Goal: Task Accomplishment & Management: Use online tool/utility

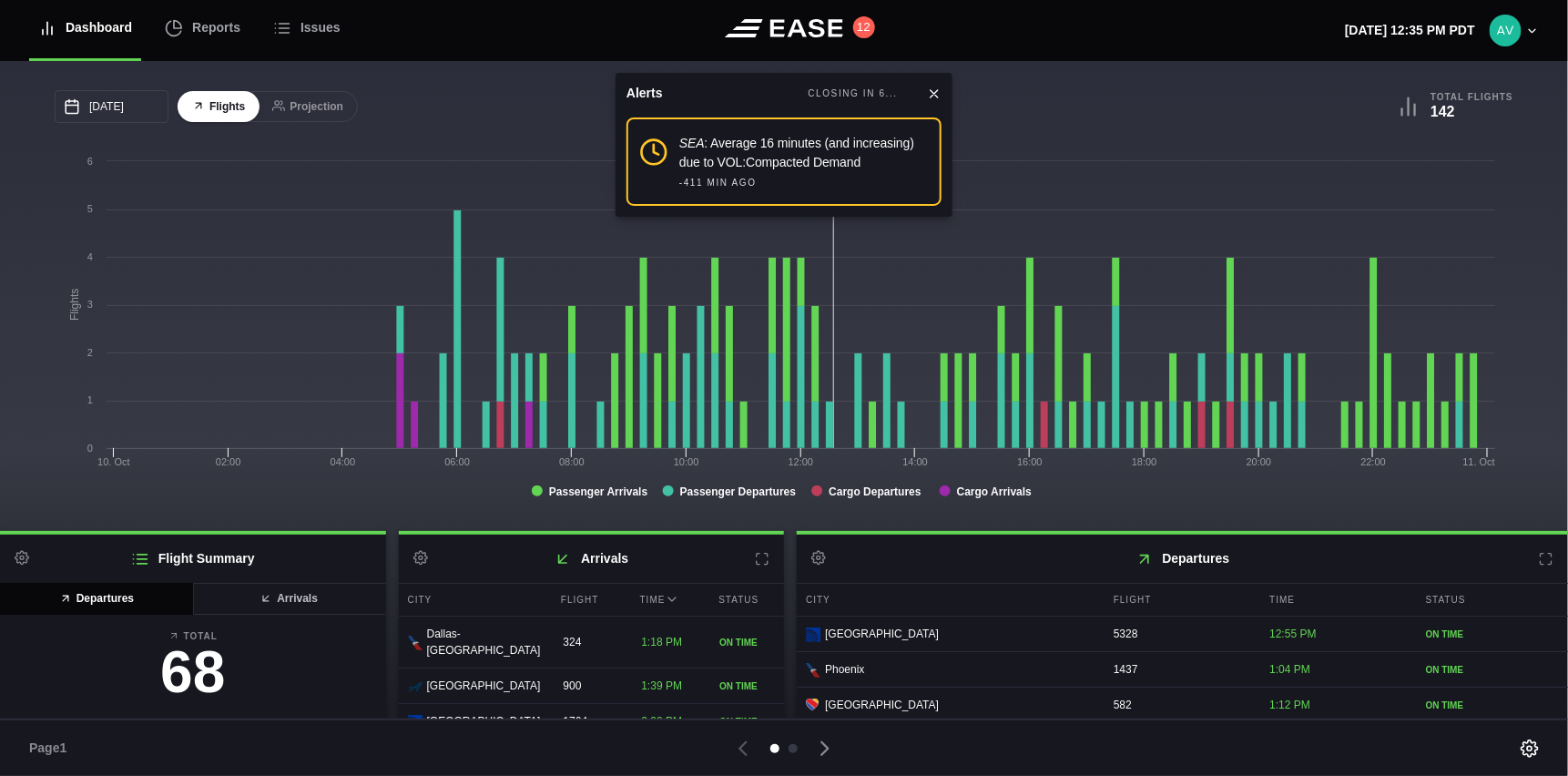
click at [936, 96] on icon at bounding box center [934, 94] width 15 height 15
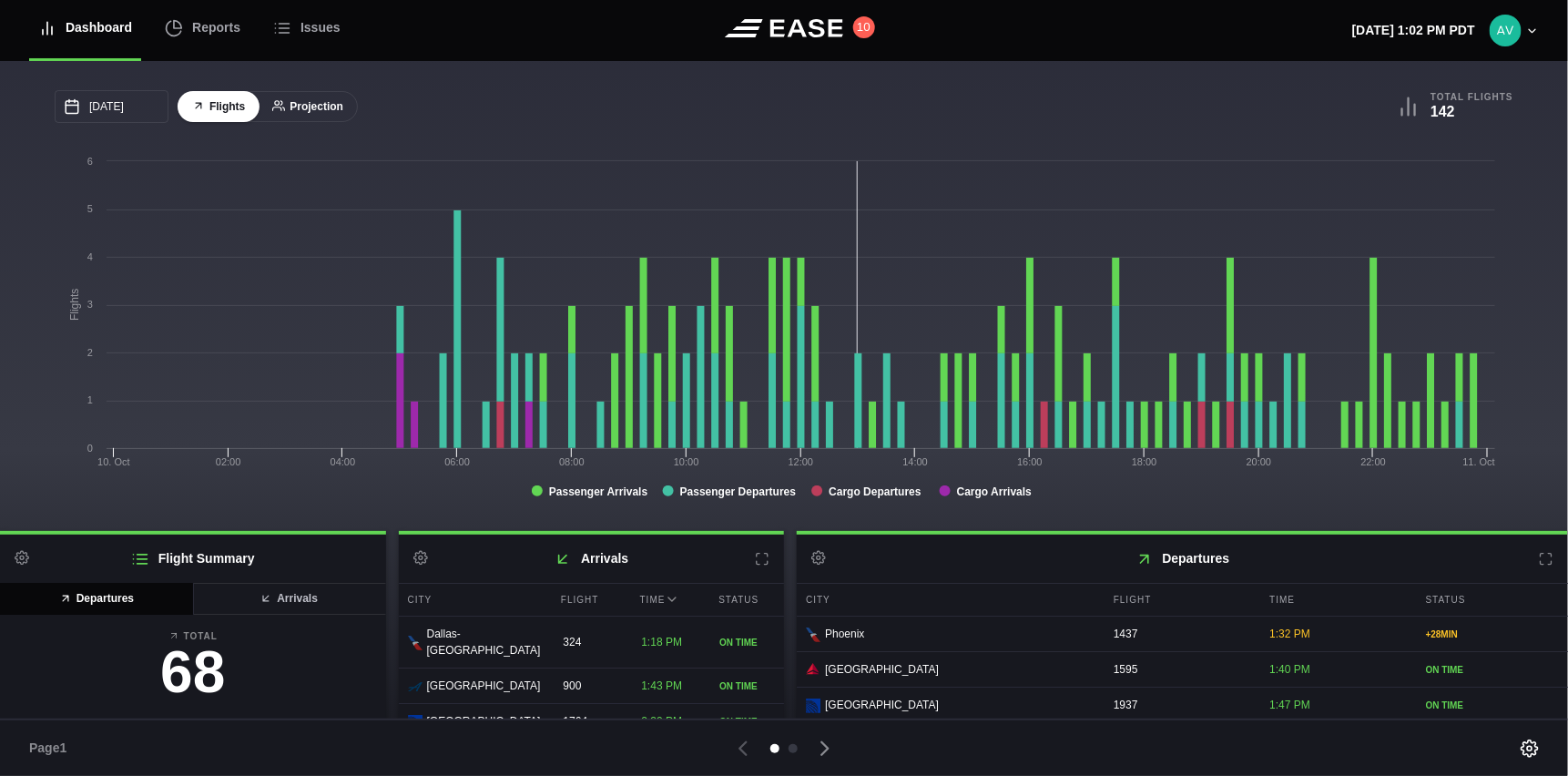
click at [292, 106] on button "Projection" at bounding box center [308, 107] width 100 height 32
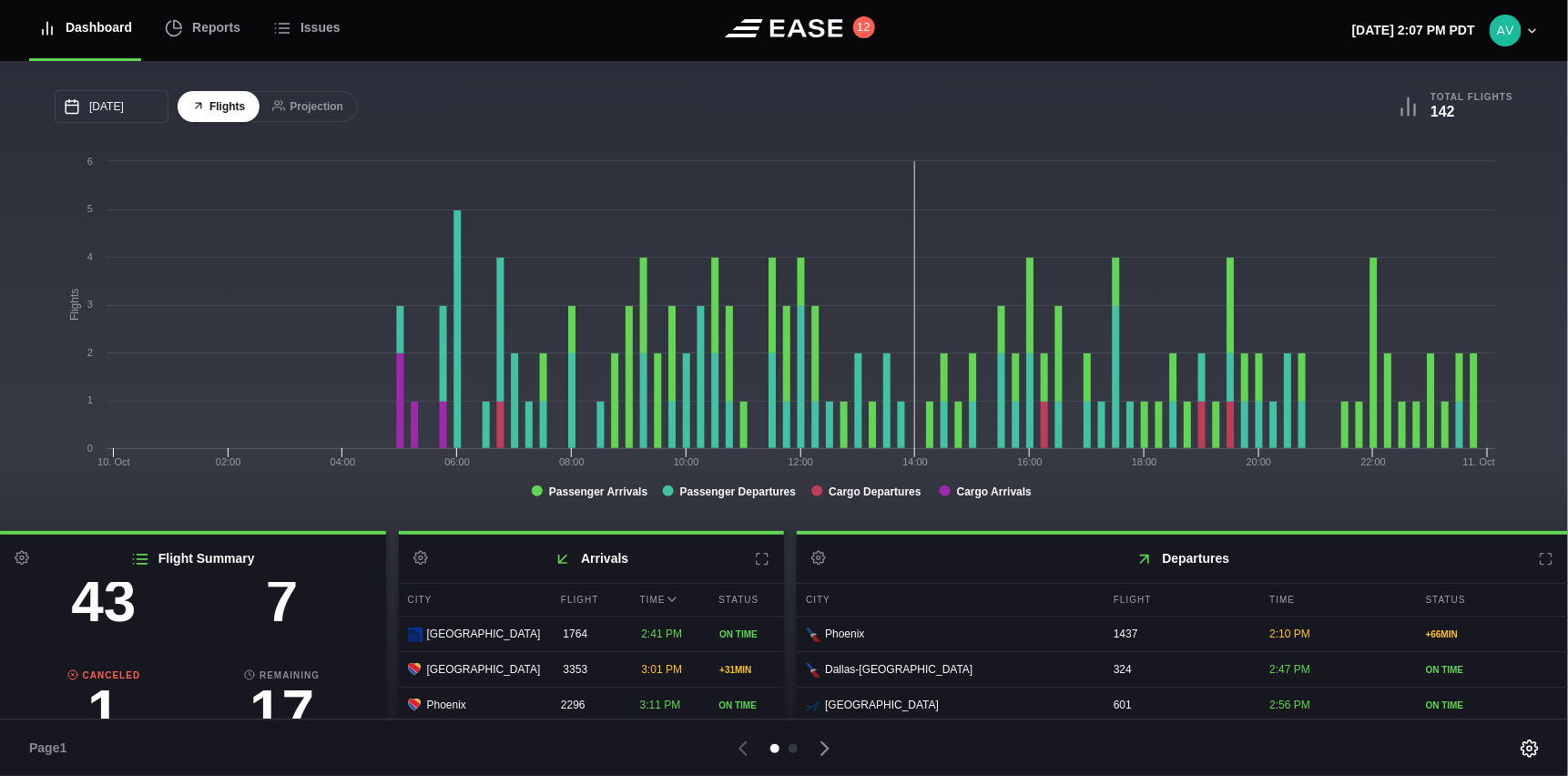
scroll to position [182, 0]
click at [278, 611] on h3 "7" at bounding box center [282, 600] width 179 height 58
select select "passenger"
select select "DELAYED"
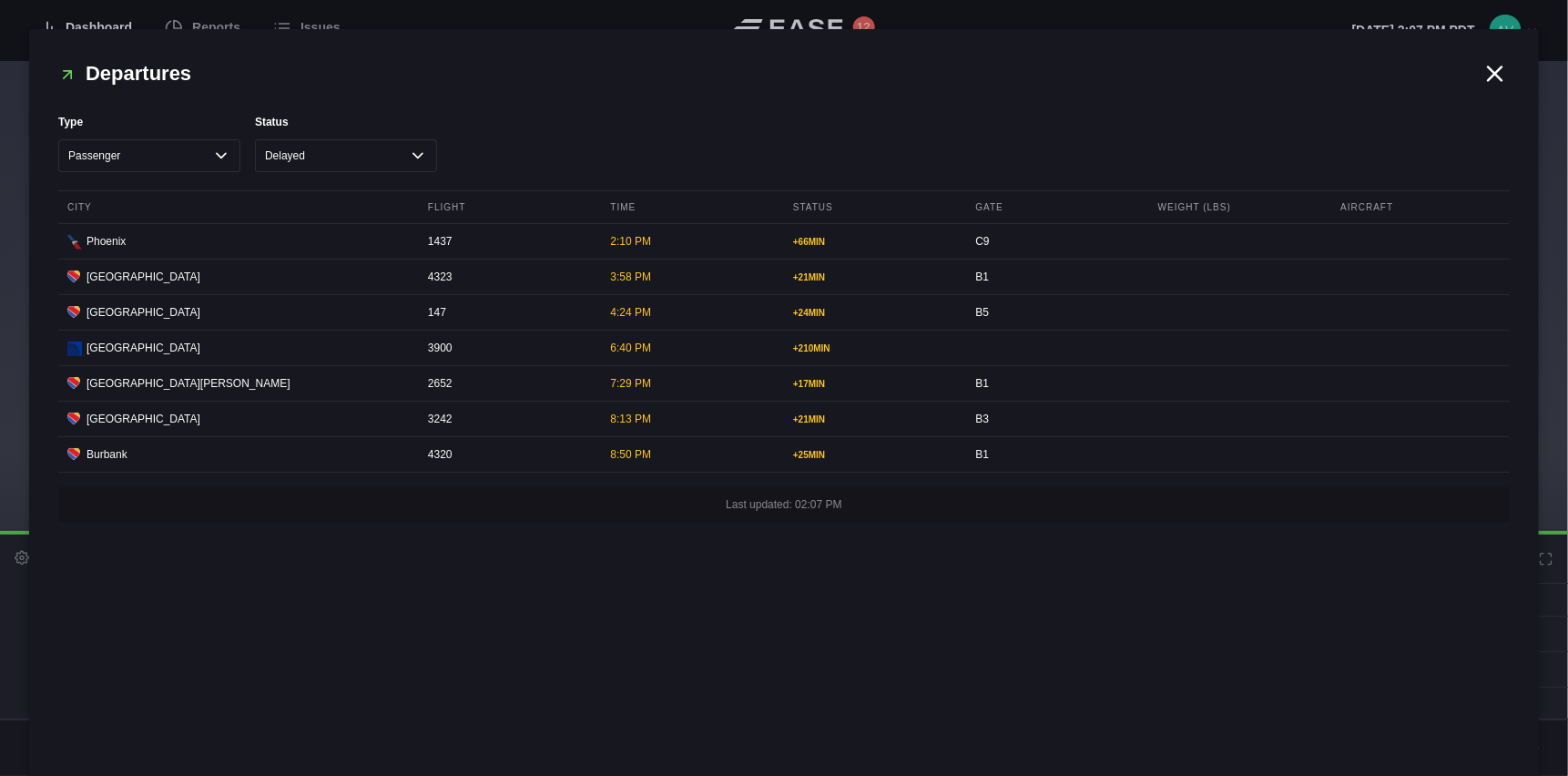
click at [1486, 70] on icon at bounding box center [1494, 73] width 27 height 27
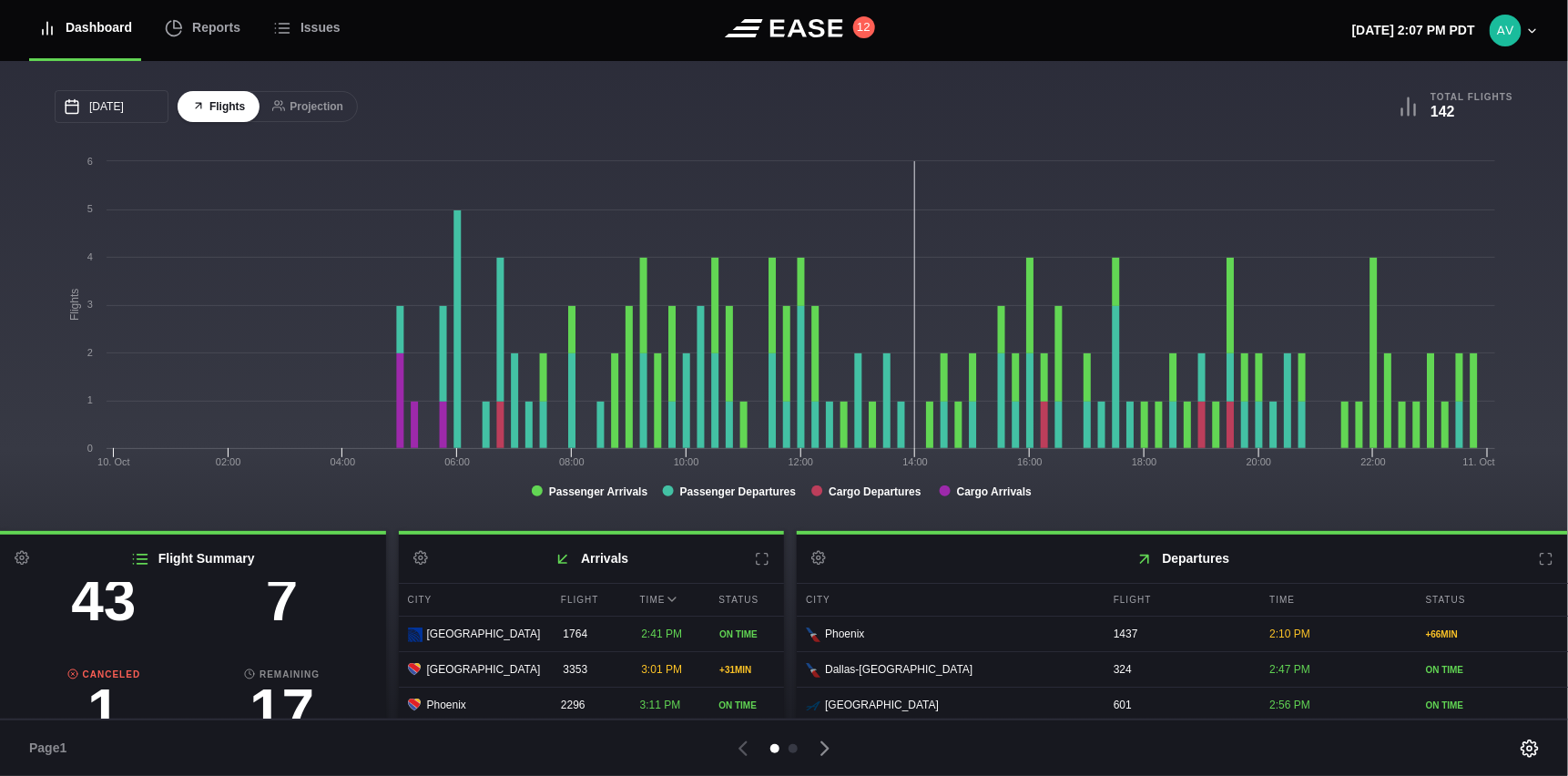
click at [105, 681] on h3 "1" at bounding box center [104, 710] width 179 height 58
select select "passenger"
select select "CANCELED"
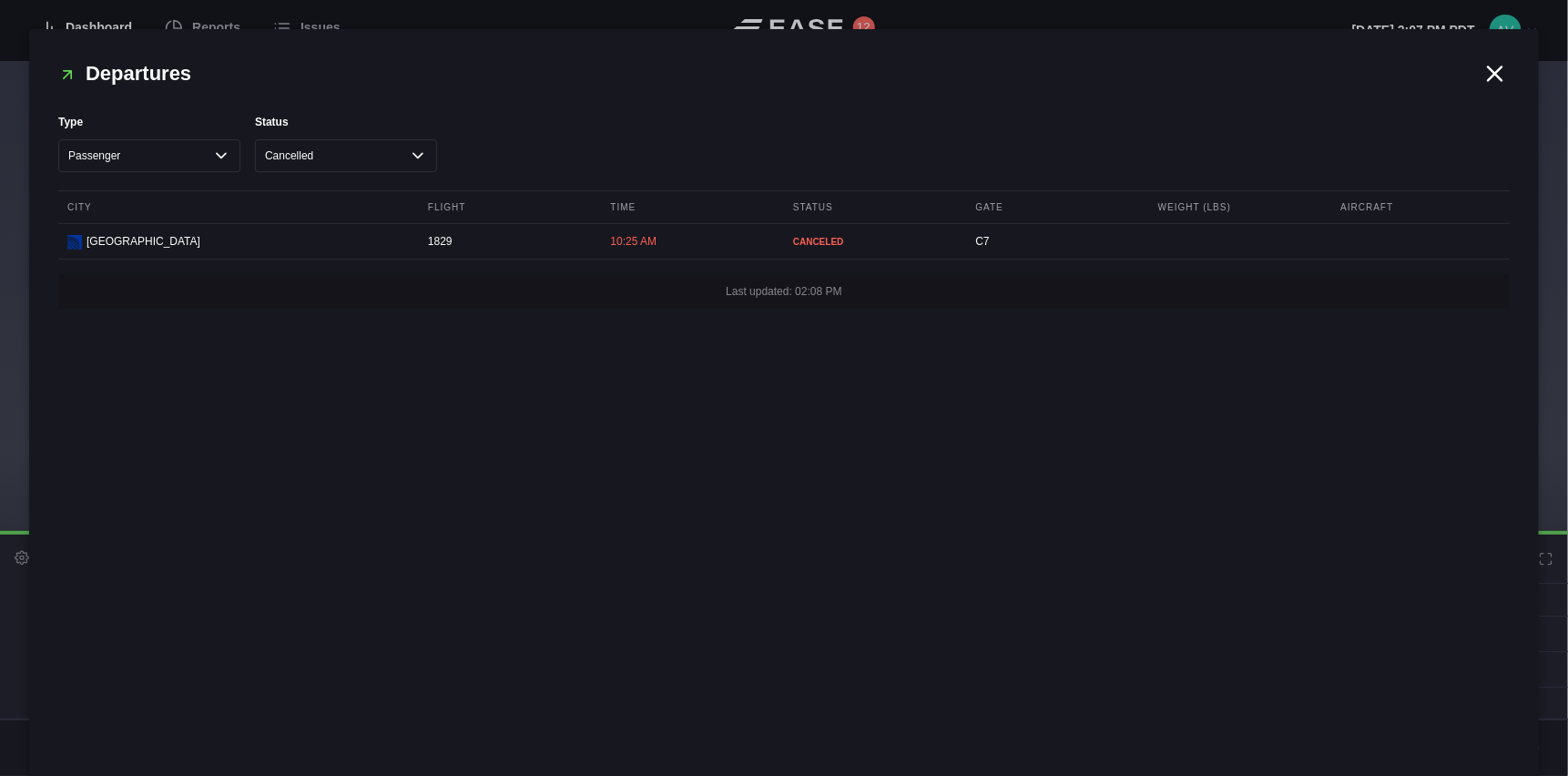
click at [1494, 70] on icon at bounding box center [1495, 73] width 14 height 14
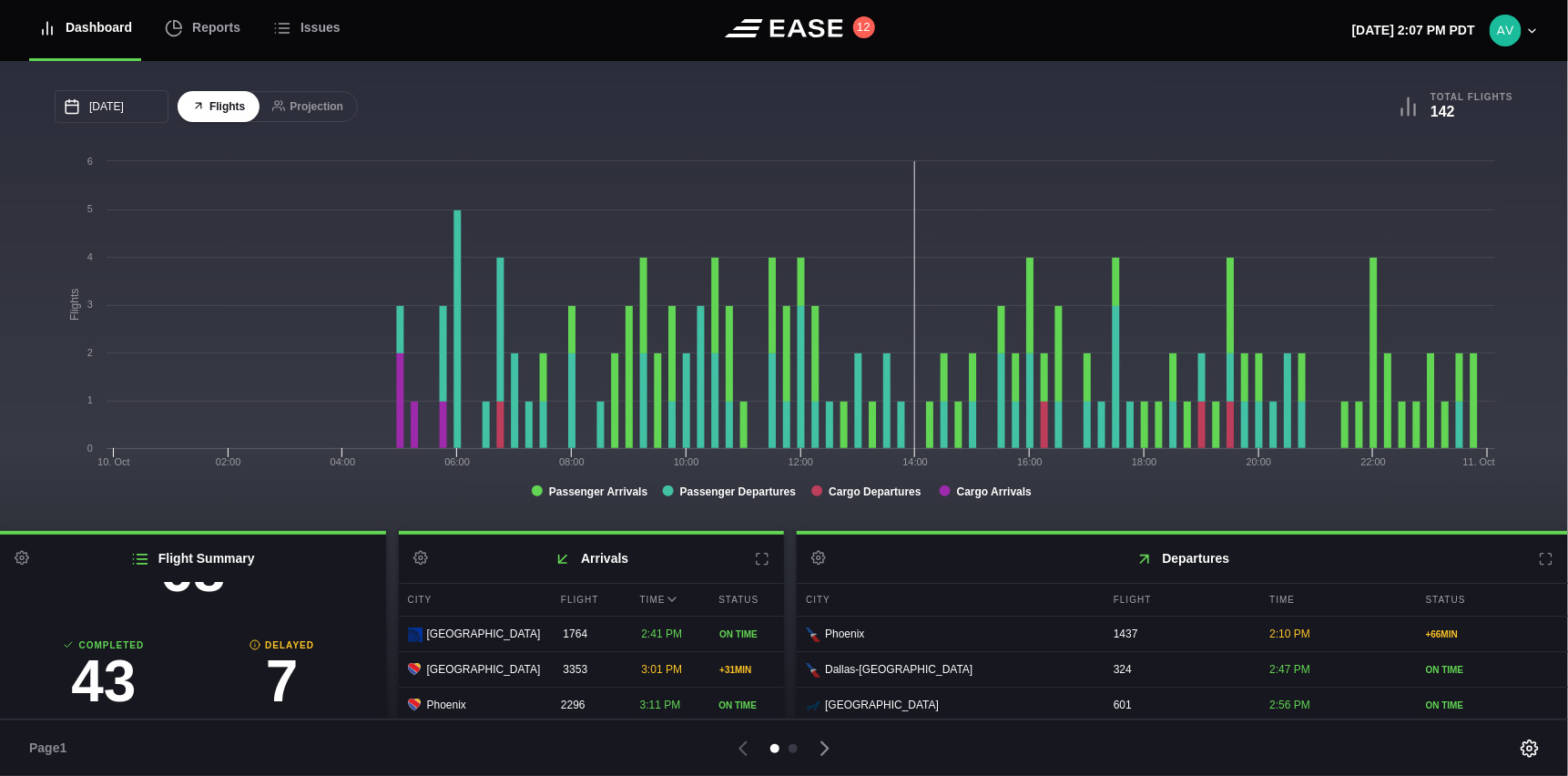
scroll to position [0, 0]
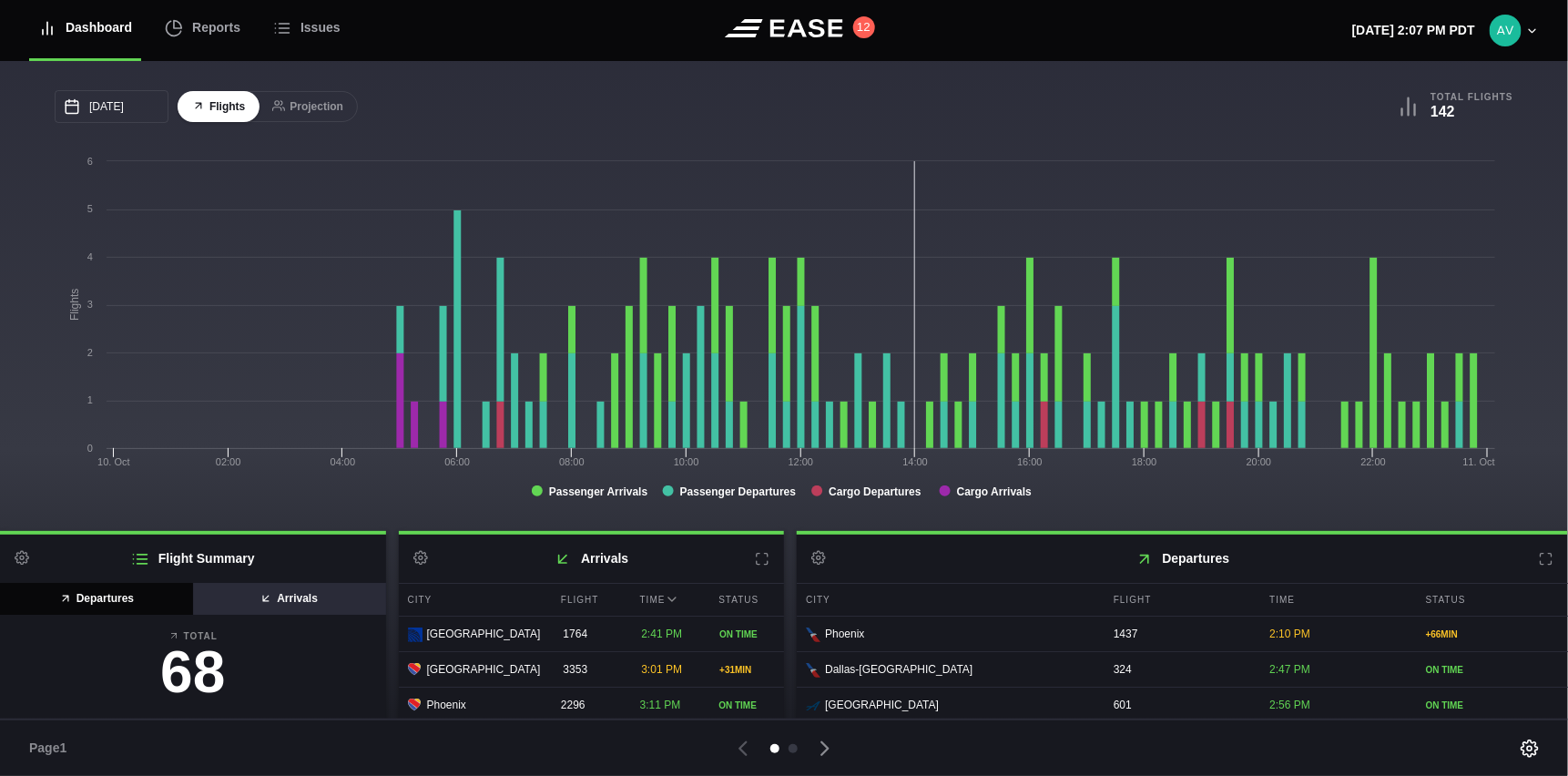
click at [294, 598] on button "Arrivals" at bounding box center [288, 599] width 194 height 32
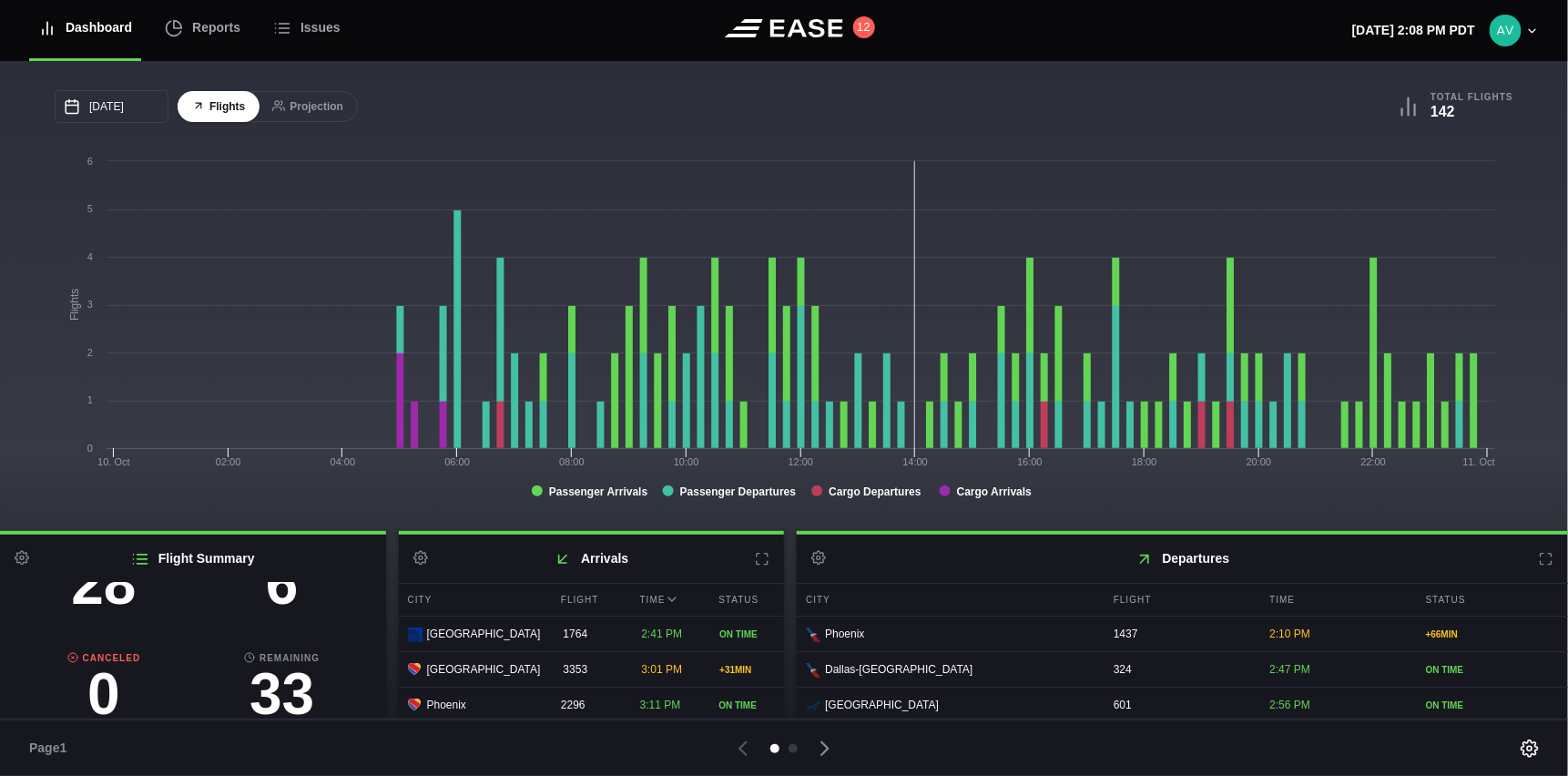
scroll to position [118, 0]
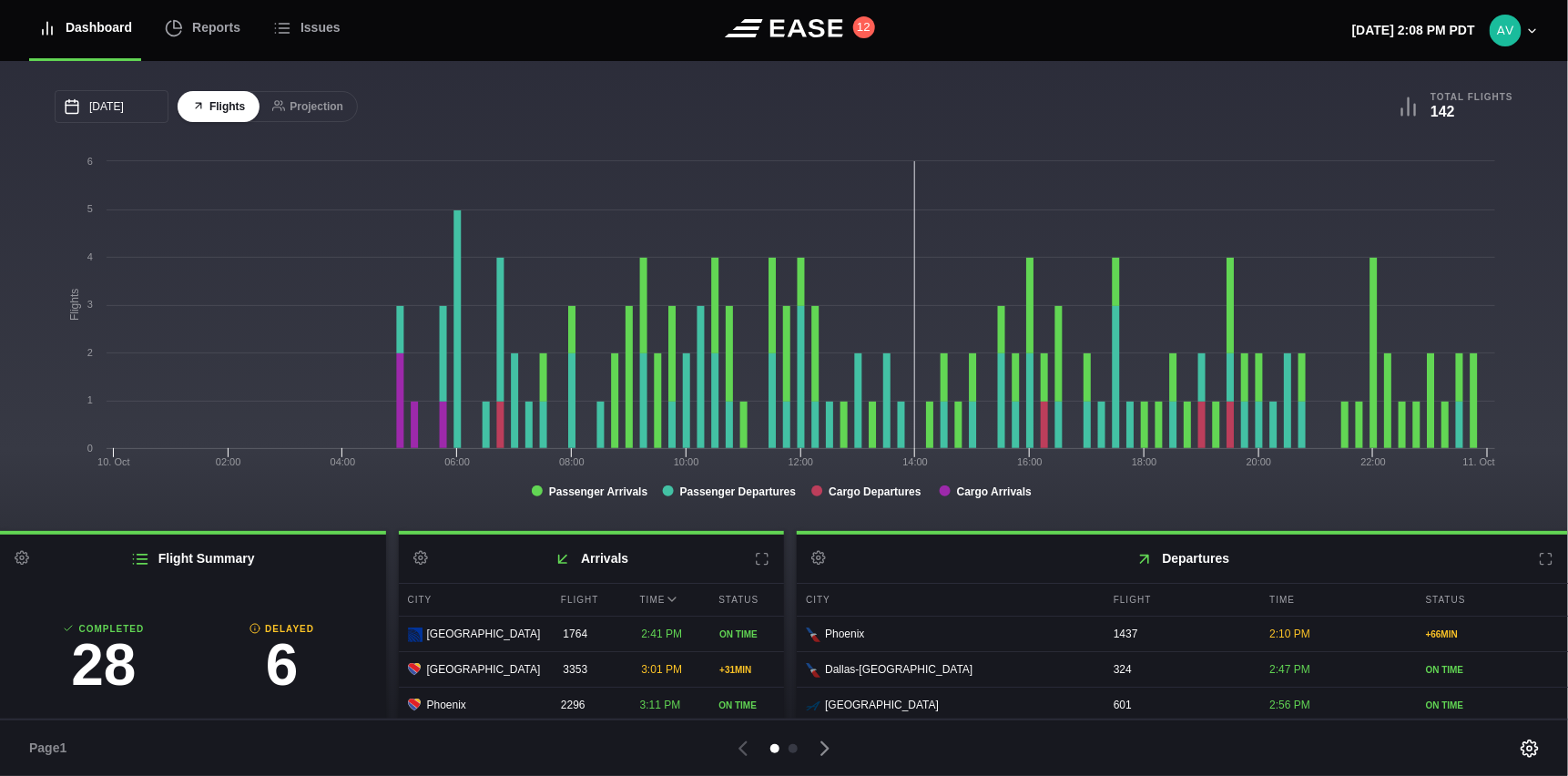
click at [265, 663] on h3 "6" at bounding box center [282, 665] width 179 height 58
select select "passenger"
select select "DELAYED"
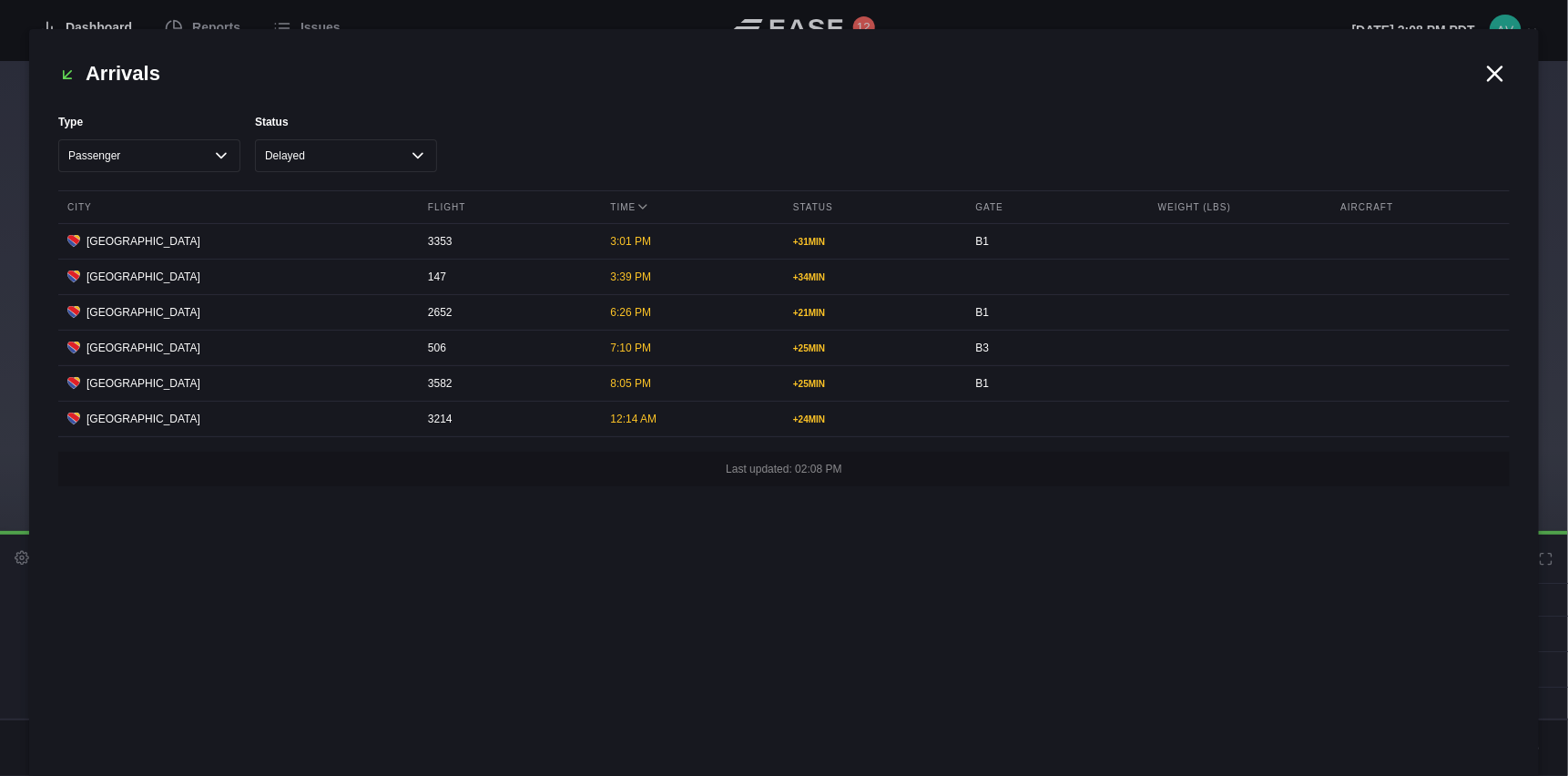
click at [1502, 79] on icon at bounding box center [1495, 73] width 14 height 14
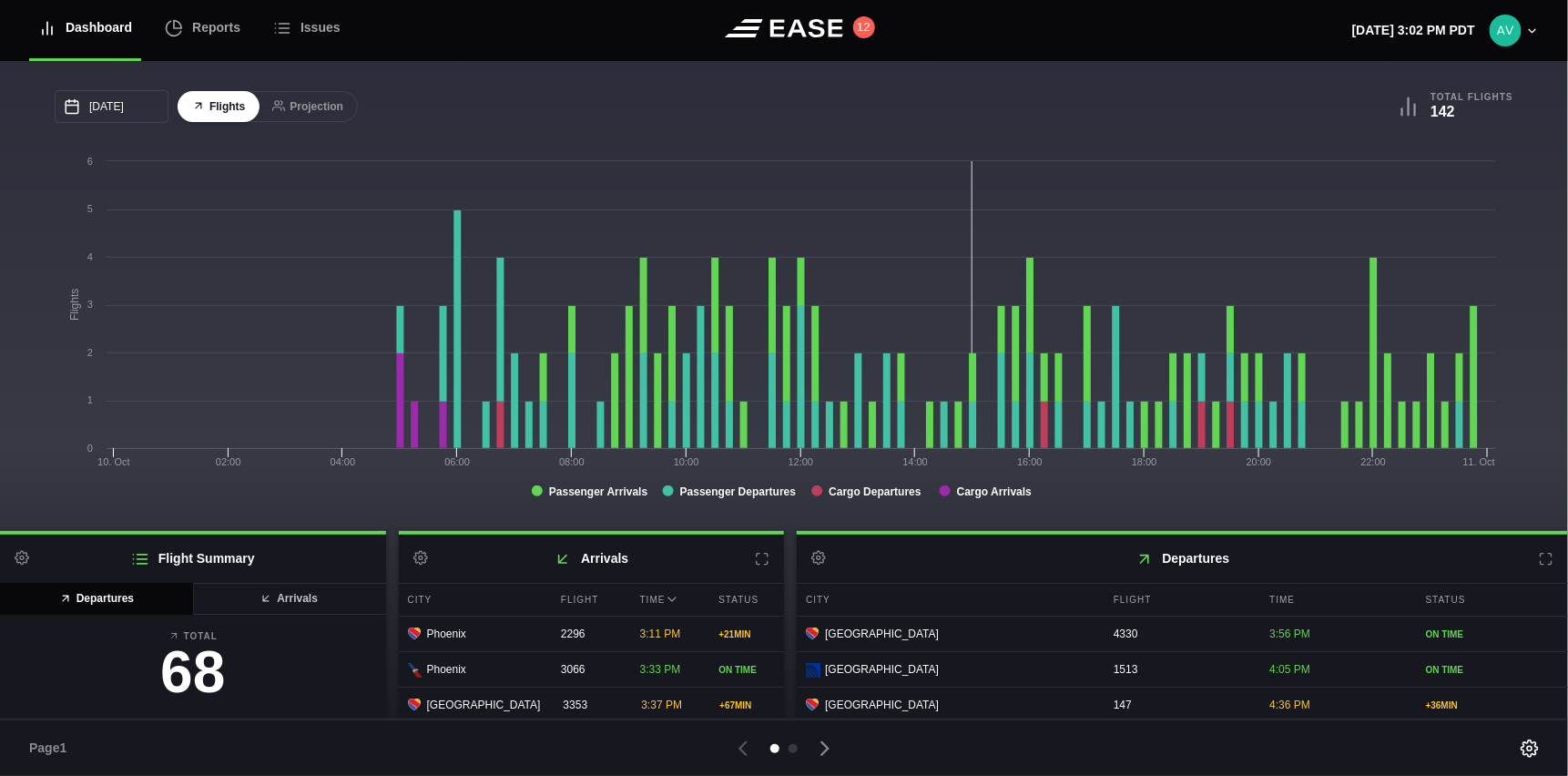
click at [983, 27] on header "Dashboard Reports Issues 12 Friday, October 10th 3:02 PM PDT Settings Feed Stat…" at bounding box center [784, 31] width 1568 height 61
click at [857, 31] on button "12" at bounding box center [865, 28] width 22 height 22
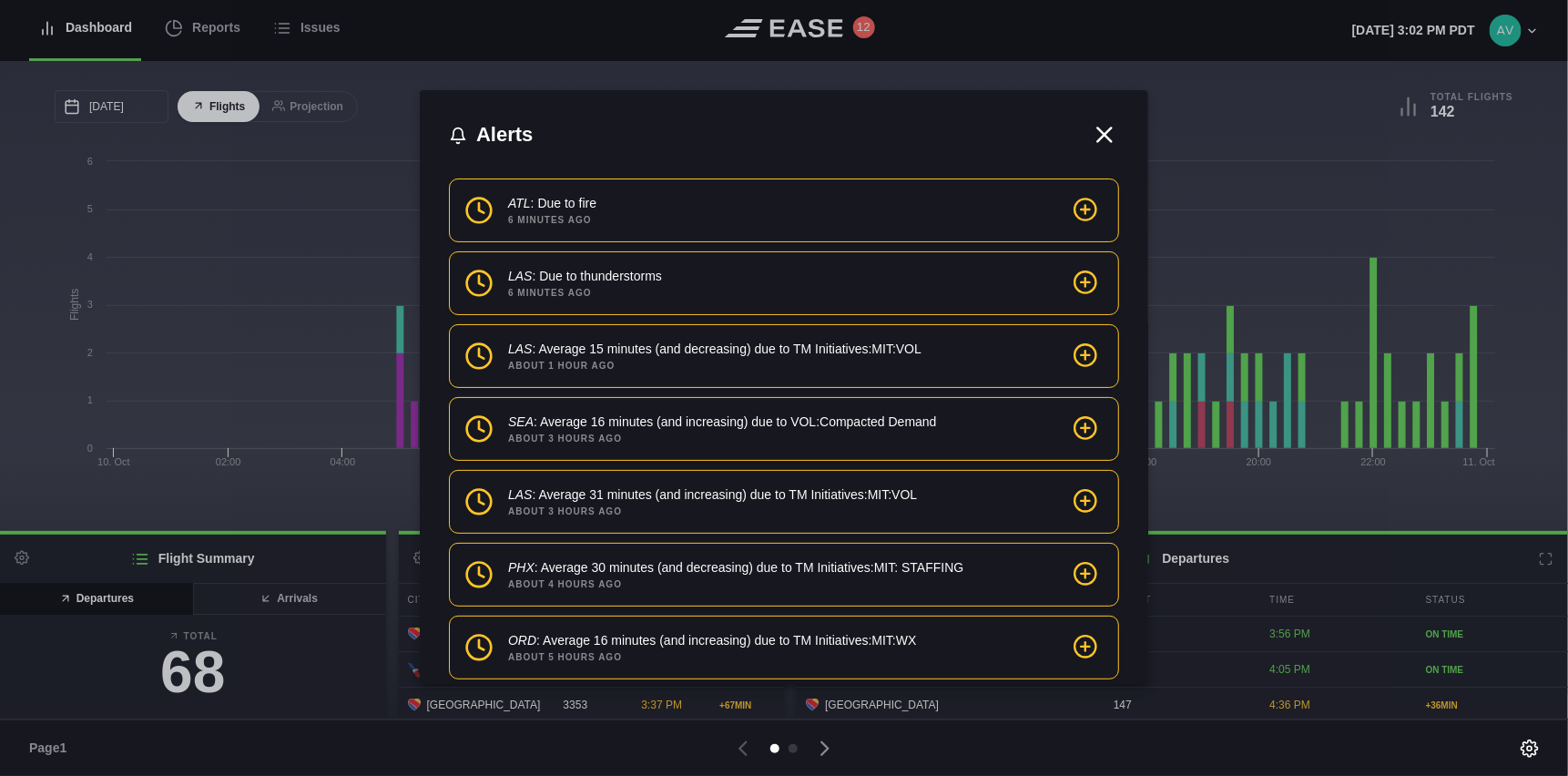
click at [1077, 211] on icon at bounding box center [1085, 210] width 26 height 26
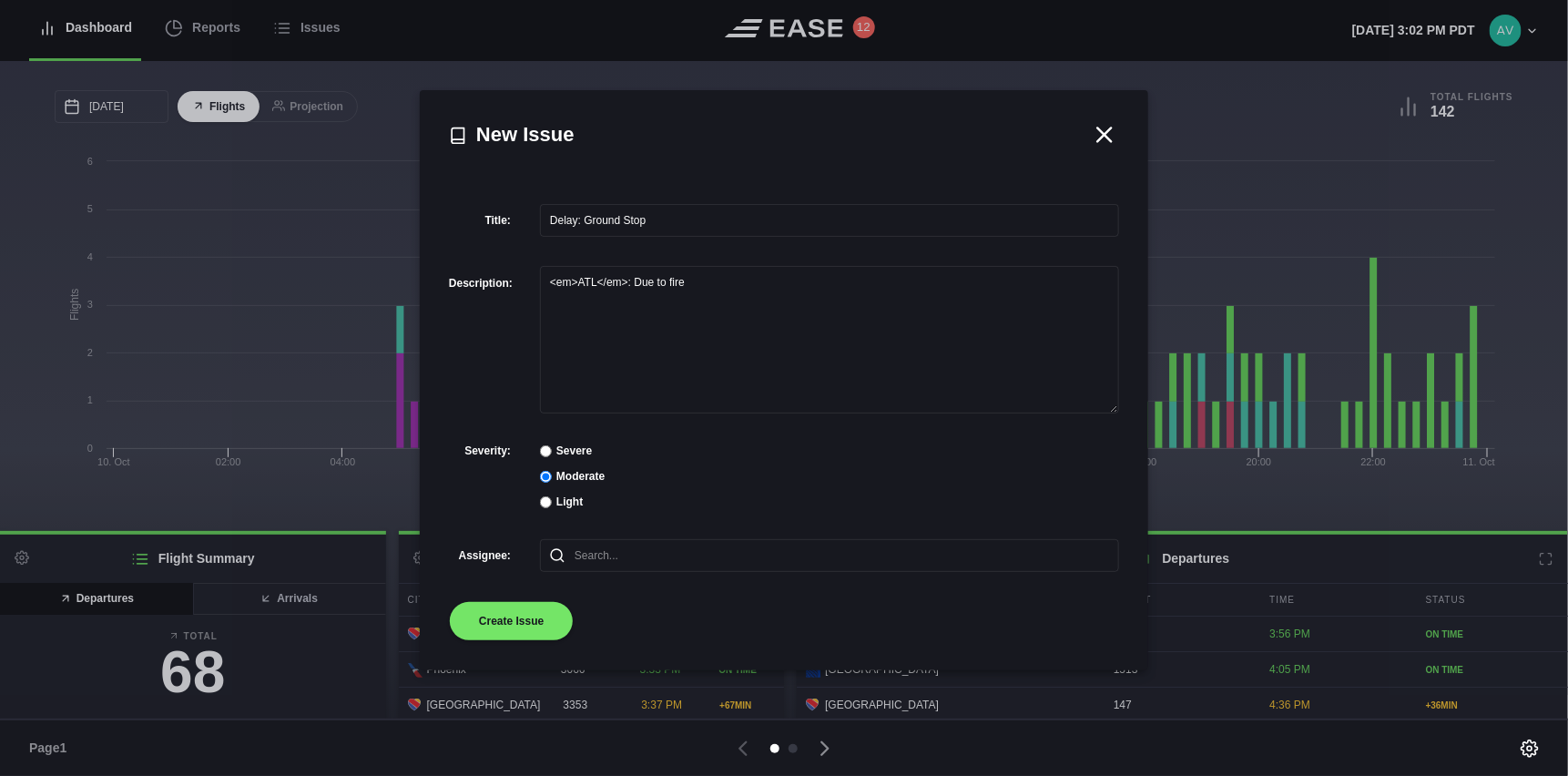
drag, startPoint x: 1109, startPoint y: 126, endPoint x: 1073, endPoint y: 116, distance: 37.4
click at [1107, 126] on icon at bounding box center [1104, 134] width 27 height 27
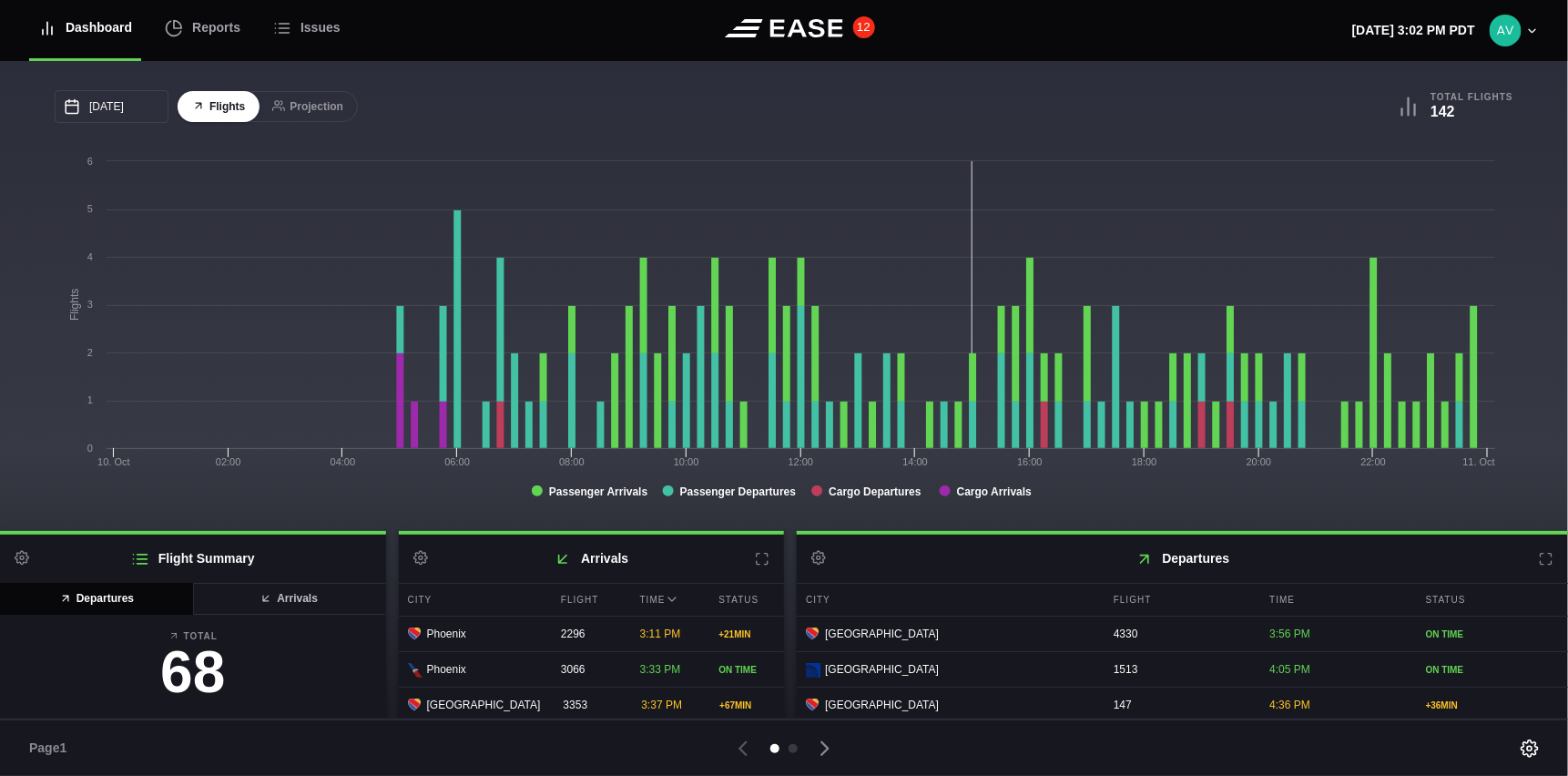
click at [858, 26] on button "12" at bounding box center [865, 28] width 22 height 22
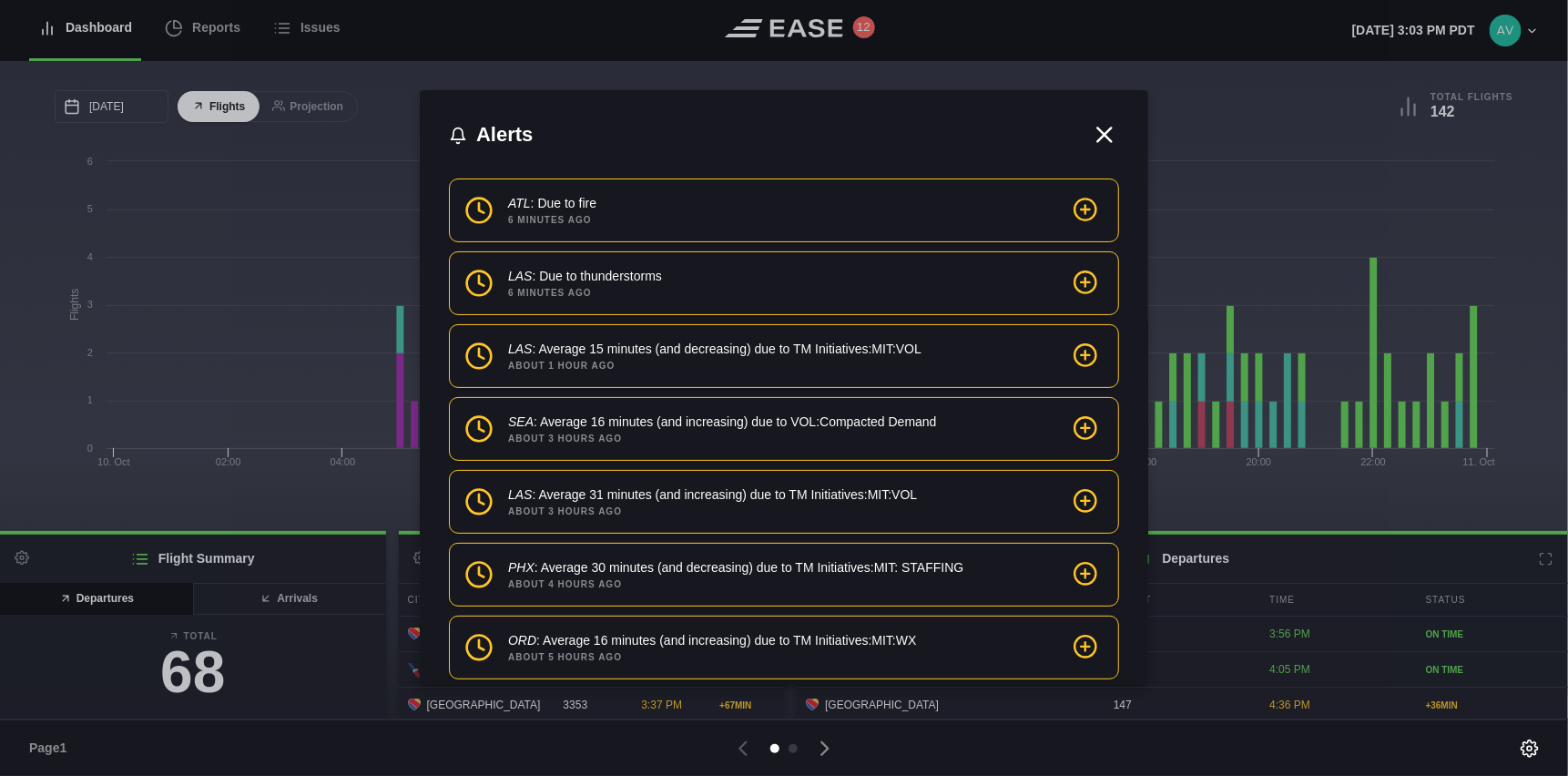
click at [1103, 130] on icon at bounding box center [1104, 134] width 27 height 27
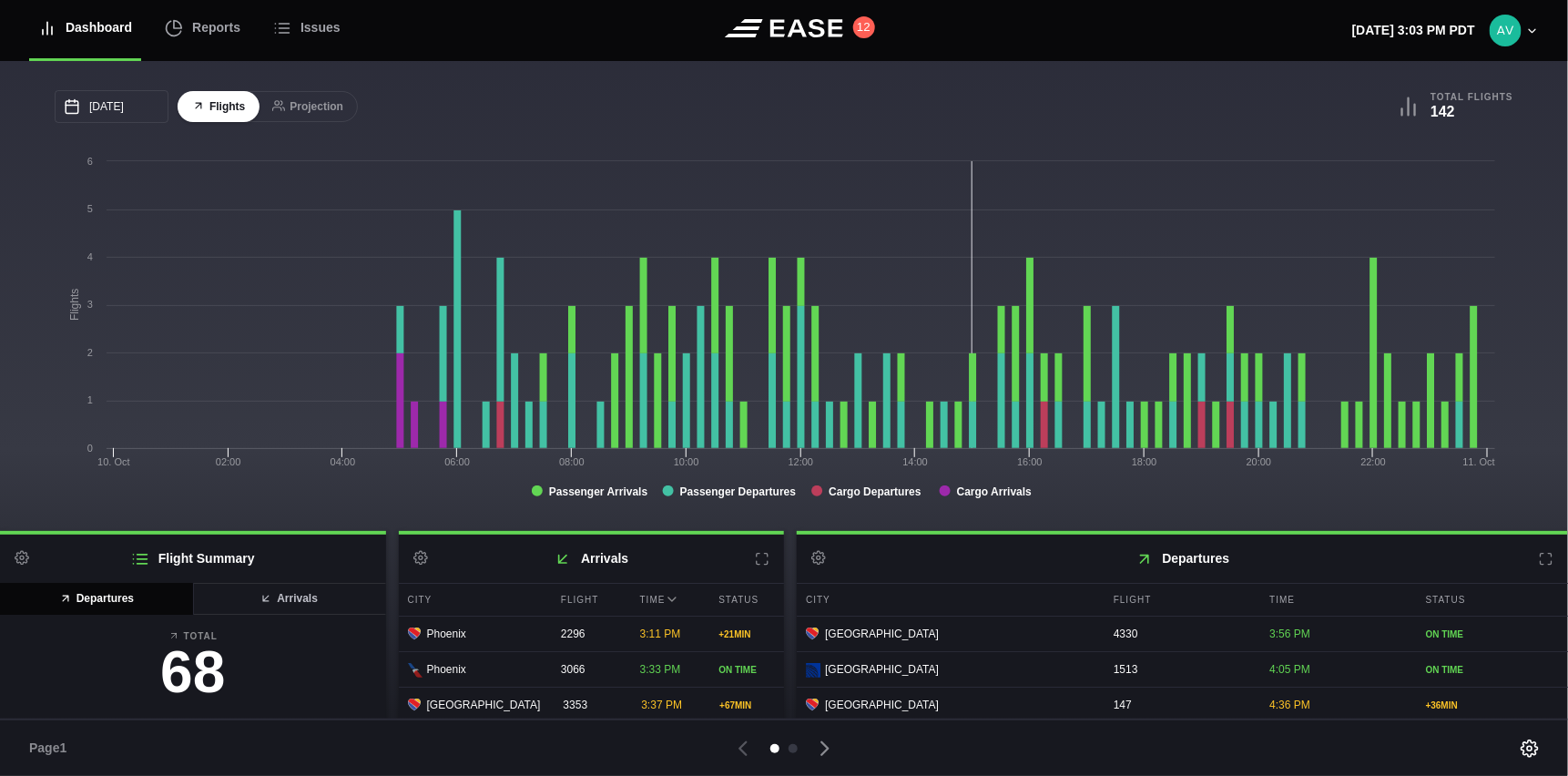
click at [989, 93] on div "10/10/2025 October Sun Mon Tue Wed Thu Fri Sat 28 29 30 Oct 1 2 3 4 5 6 7 8 9 1…" at bounding box center [784, 106] width 1459 height 32
click at [762, 553] on icon at bounding box center [762, 559] width 15 height 15
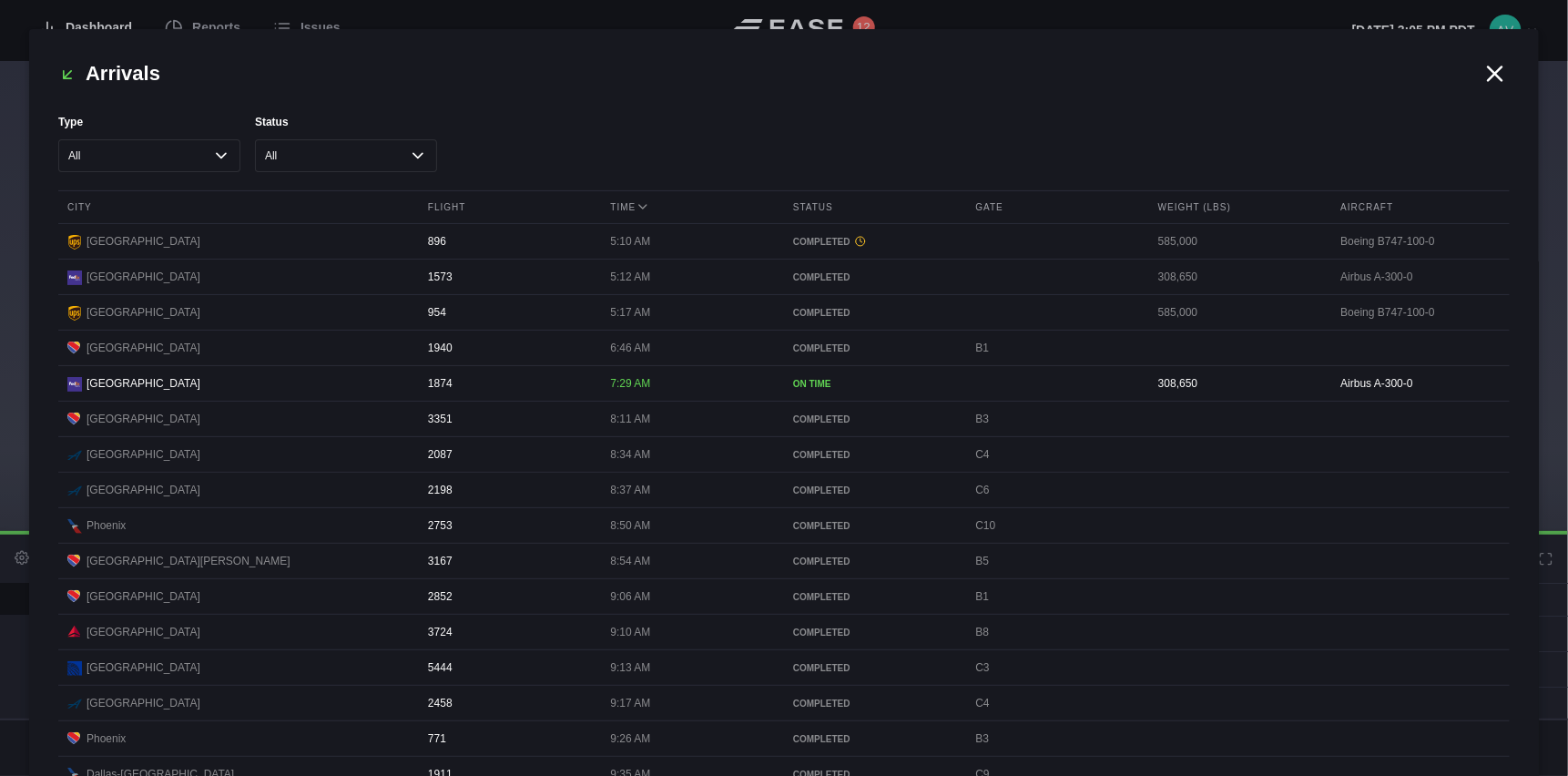
click at [1491, 79] on icon at bounding box center [1495, 73] width 14 height 14
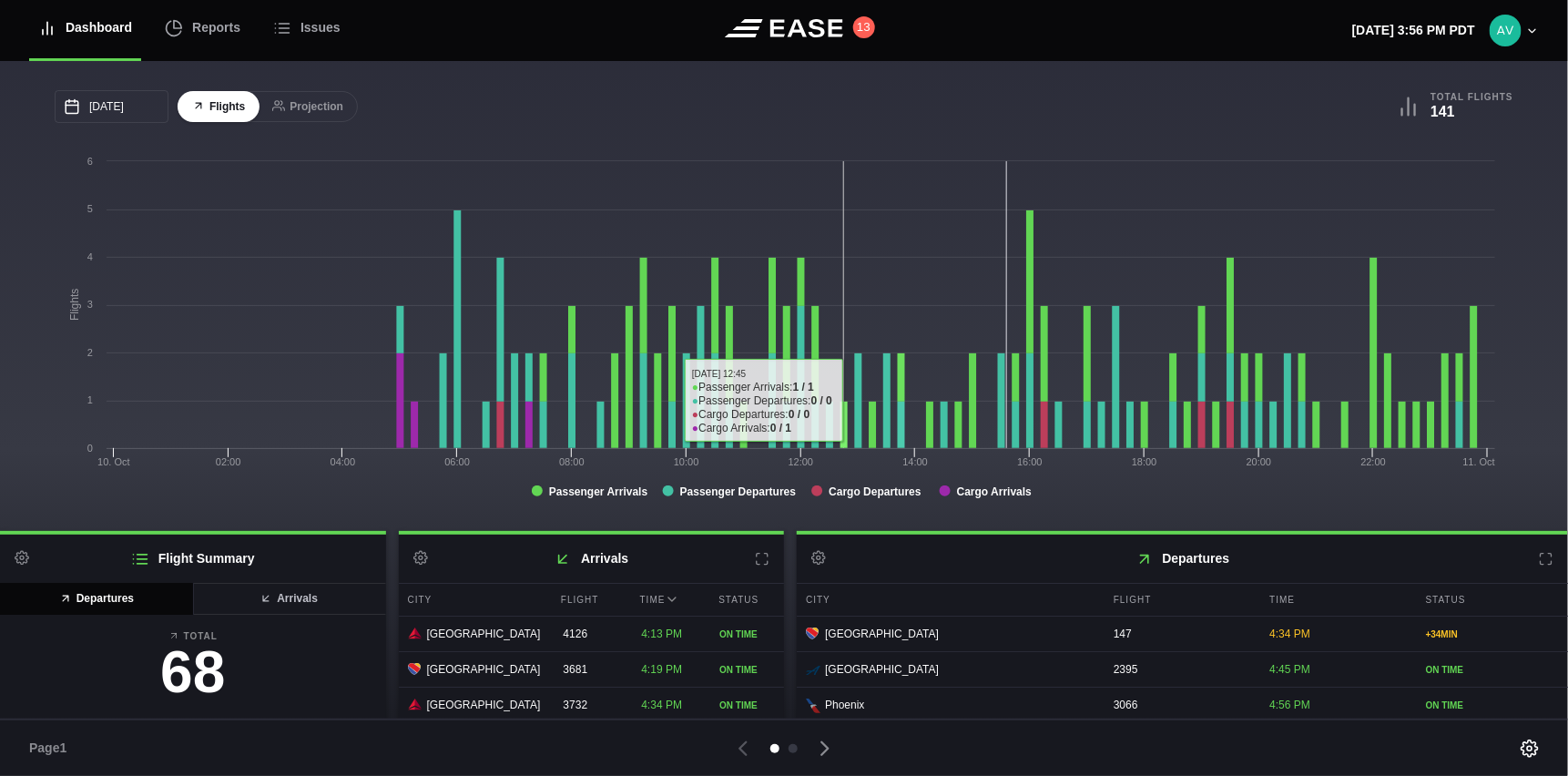
click at [850, 301] on rect at bounding box center [779, 334] width 1449 height 364
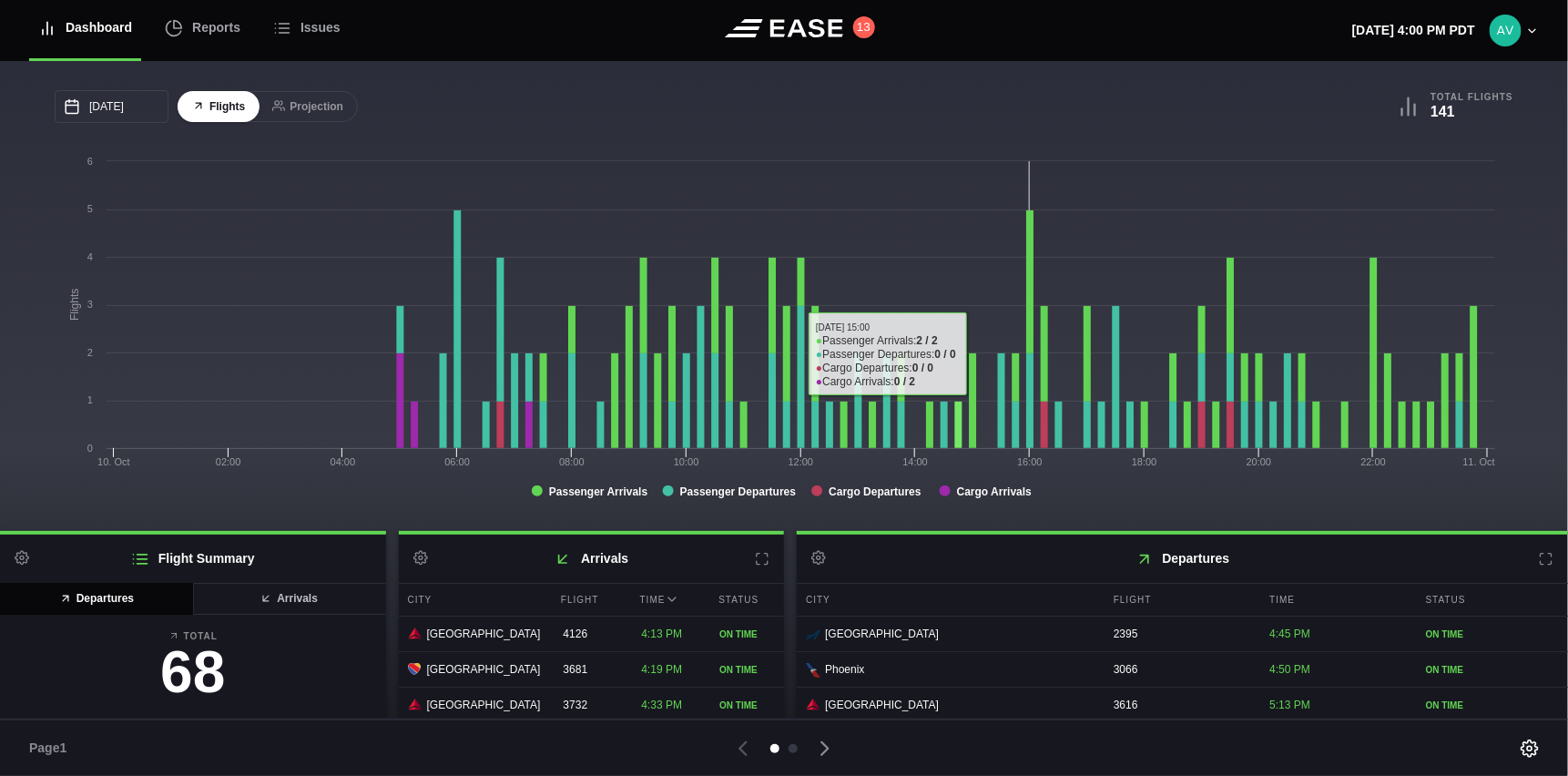
click at [998, 90] on div "[DATE] October Sun Mon Tue Wed Thu Fri Sat 28 29 [DATE] 1 2 3 4 5 6 7 8 9 10 11…" at bounding box center [784, 106] width 1459 height 32
